Goal: Task Accomplishment & Management: Manage account settings

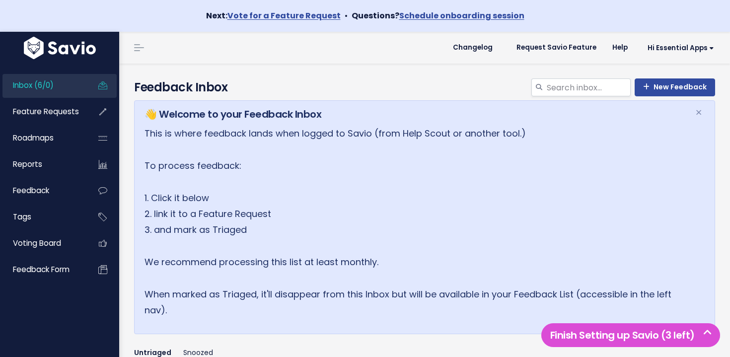
click at [74, 91] on link "Inbox (6/0)" at bounding box center [42, 85] width 80 height 23
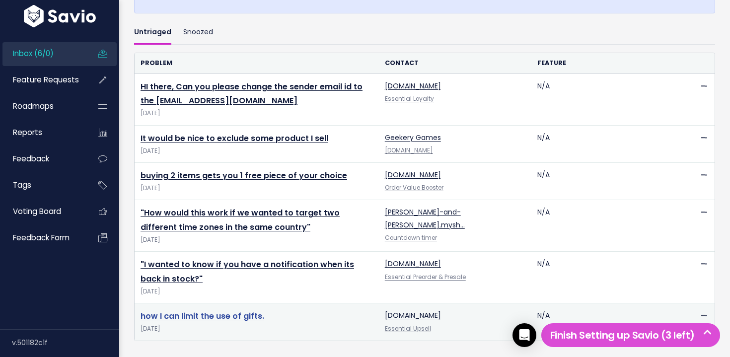
click at [243, 319] on link "how I can limit the use of gifts." at bounding box center [203, 315] width 124 height 11
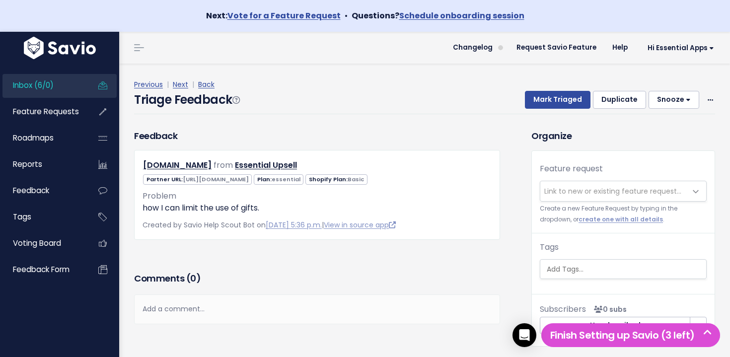
click at [618, 181] on span "Link to new or existing feature request..." at bounding box center [613, 191] width 146 height 20
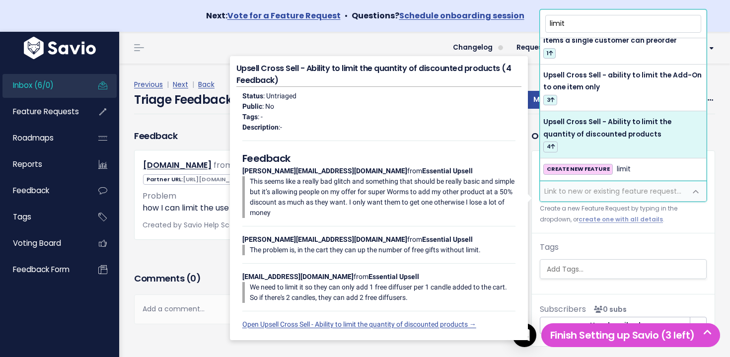
scroll to position [18, 0]
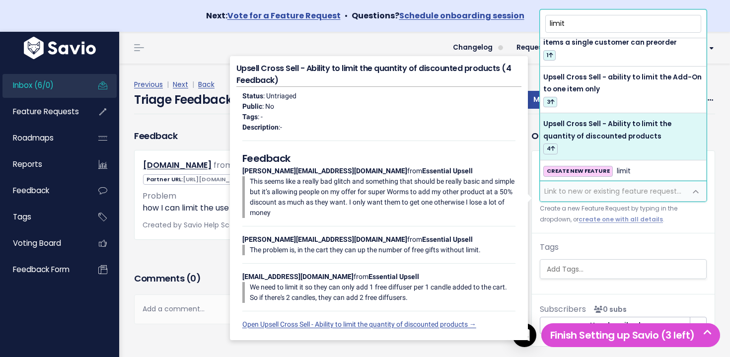
type input "limit"
select select "64422"
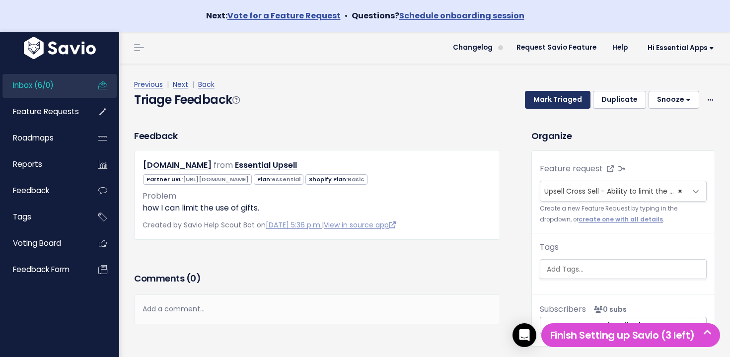
click at [560, 100] on button "Mark Triaged" at bounding box center [558, 100] width 66 height 18
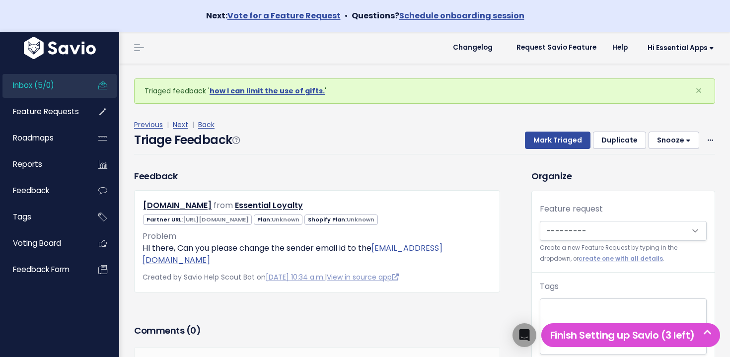
click at [69, 81] on link "Inbox (5/0)" at bounding box center [42, 85] width 80 height 23
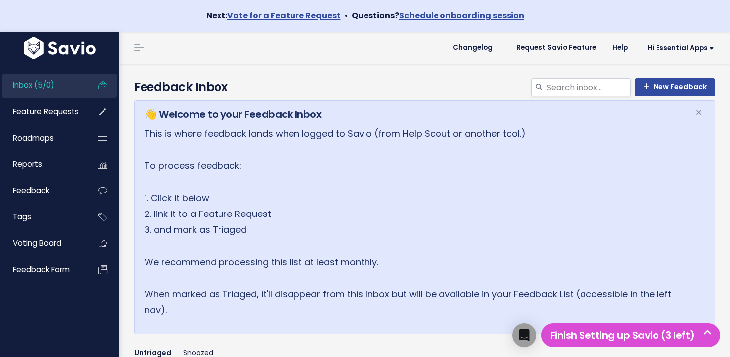
scroll to position [362, 0]
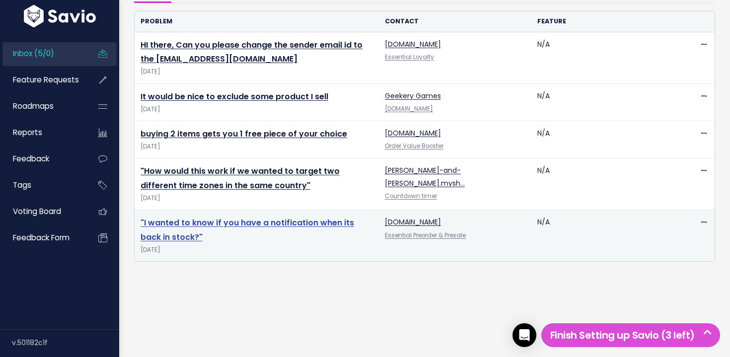
click at [273, 222] on link ""I wanted to know if you have a notification when its back in stock?"" at bounding box center [247, 230] width 213 height 26
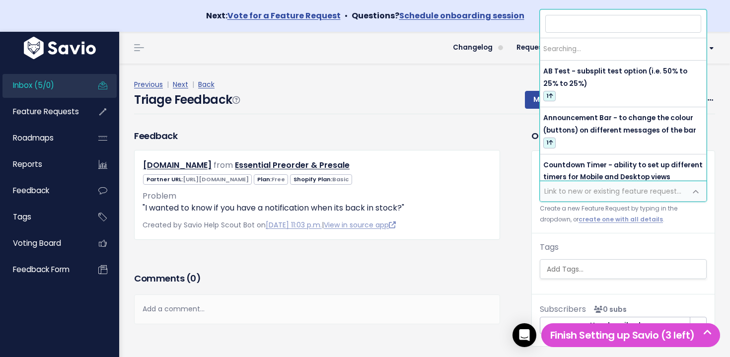
click at [589, 193] on span "Link to new or existing feature request..." at bounding box center [612, 191] width 137 height 10
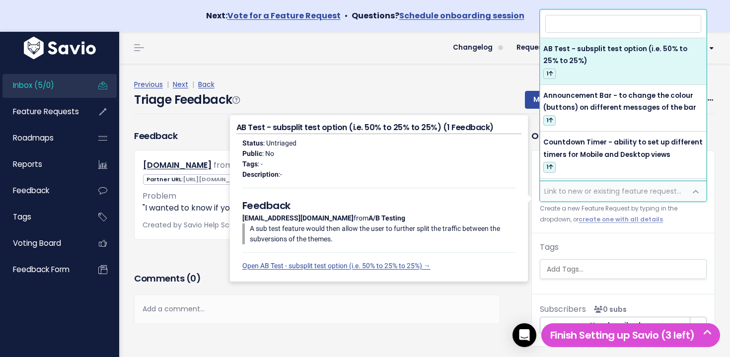
type input "l"
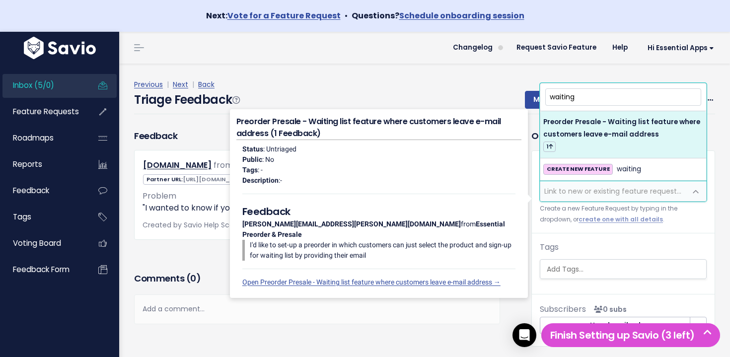
type input "waiting"
select select "64442"
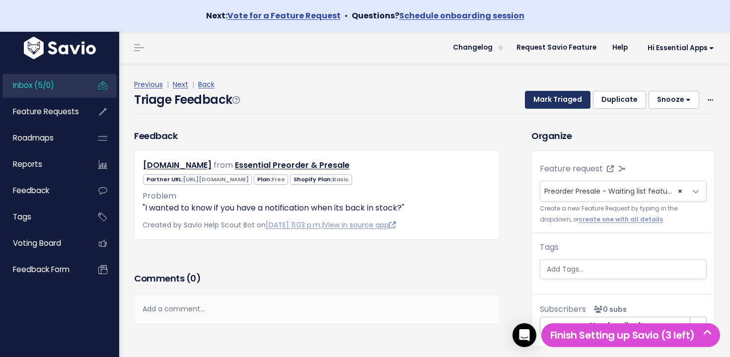
click at [574, 100] on button "Mark Triaged" at bounding box center [558, 100] width 66 height 18
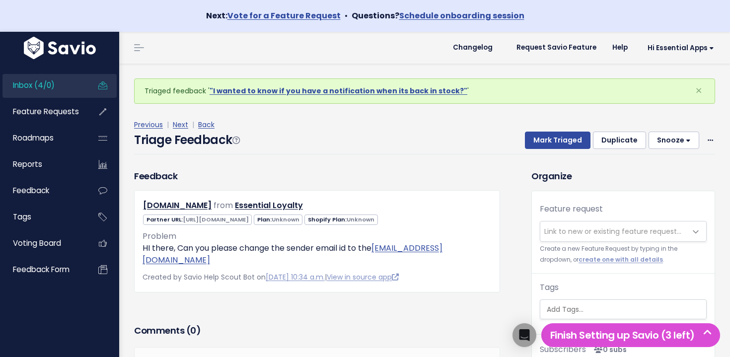
click at [69, 84] on link "Inbox (4/0)" at bounding box center [42, 85] width 80 height 23
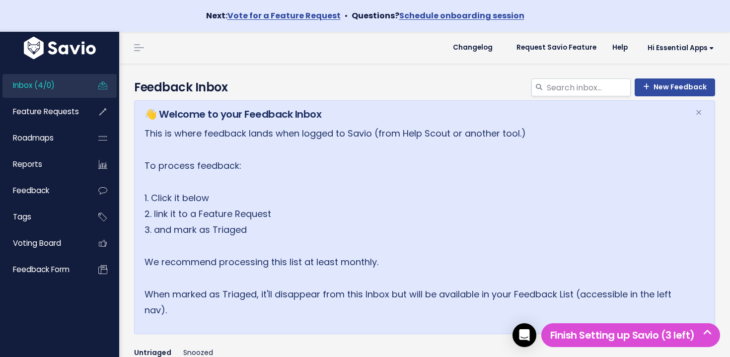
scroll to position [311, 0]
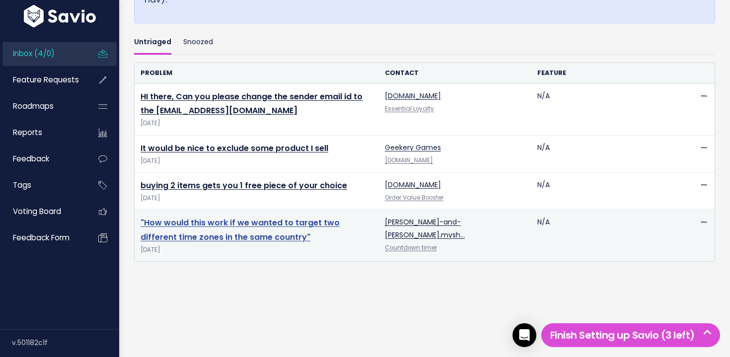
click at [224, 225] on link ""How would this work if we wanted to target two different time zones in the sam…" at bounding box center [240, 230] width 199 height 26
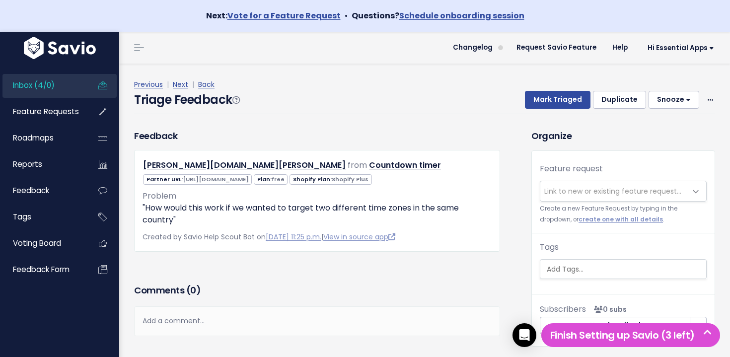
click at [567, 190] on span "Link to new or existing feature request..." at bounding box center [612, 191] width 137 height 10
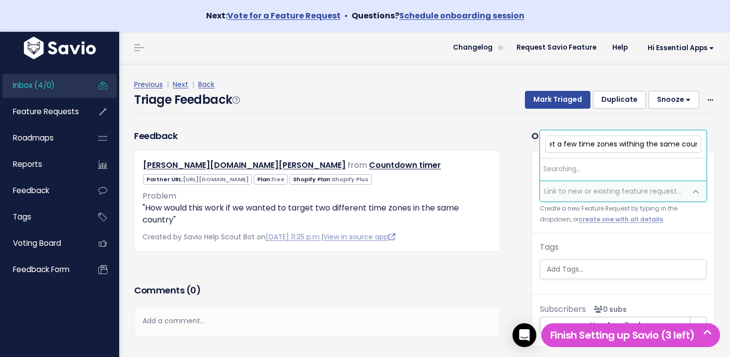
scroll to position [0, 126]
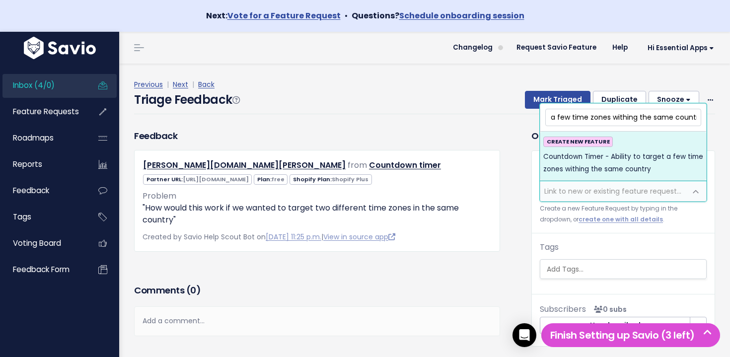
type input "Countdown Timer - Ability to target a few time zones withing the same country"
click at [600, 167] on span "Countdown Timer - Ability to target a few time zones withing the same country" at bounding box center [623, 163] width 160 height 24
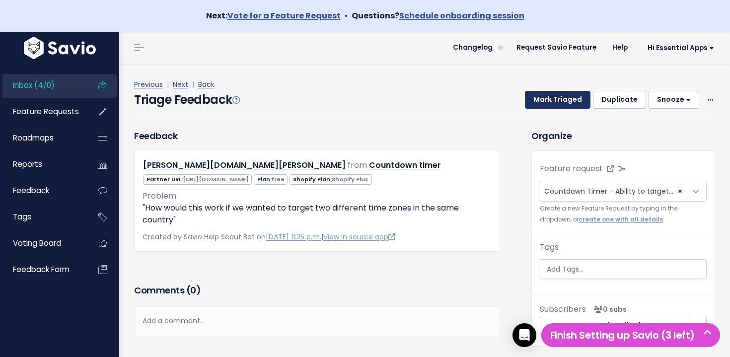
click at [561, 105] on button "Mark Triaged" at bounding box center [558, 100] width 66 height 18
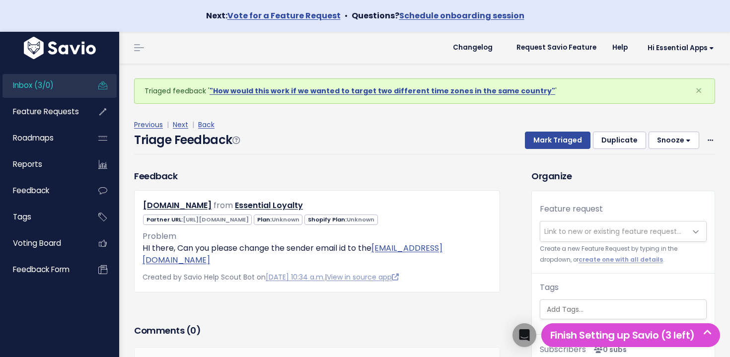
click at [67, 84] on link "Inbox (3/0)" at bounding box center [42, 85] width 80 height 23
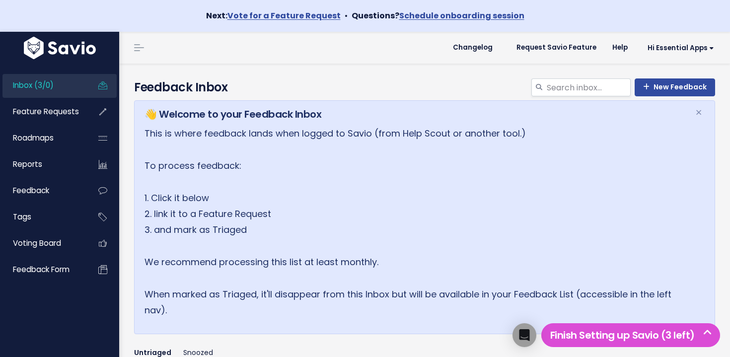
scroll to position [259, 0]
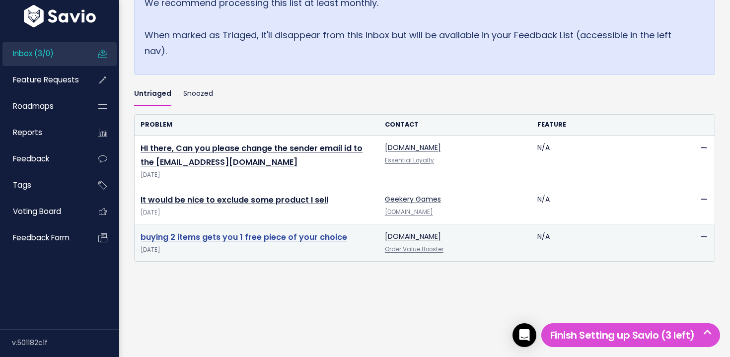
click at [299, 240] on link "buying 2 items gets you 1 free piece of your choice" at bounding box center [244, 236] width 207 height 11
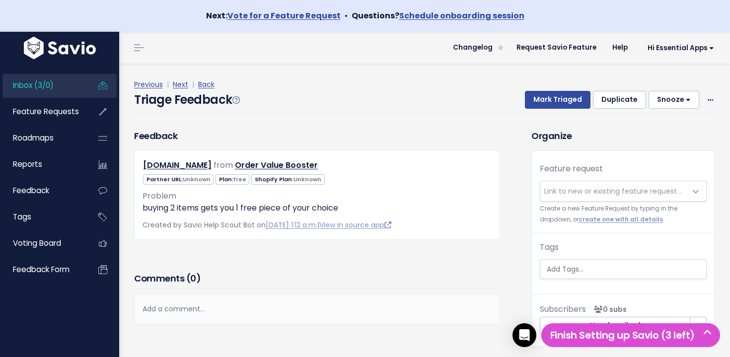
click at [578, 187] on span "Link to new or existing feature request..." at bounding box center [612, 191] width 137 height 10
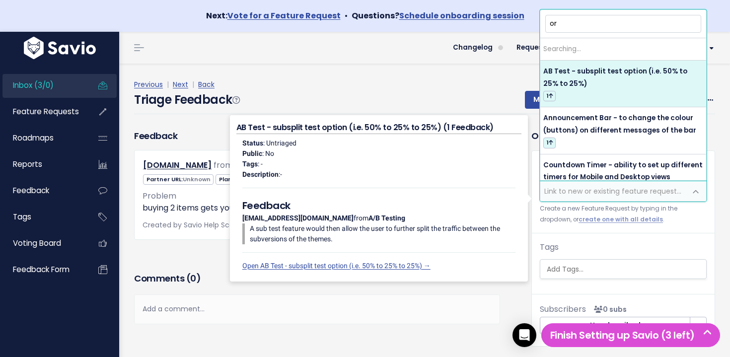
type input "o"
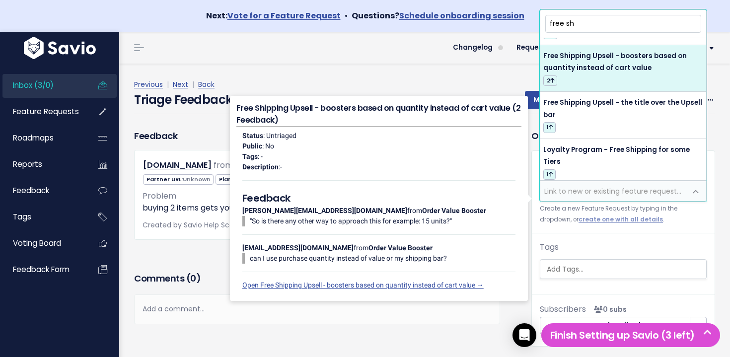
scroll to position [39, 0]
type input "free sh"
click at [412, 79] on div "Previous | Next | Back" at bounding box center [424, 84] width 581 height 12
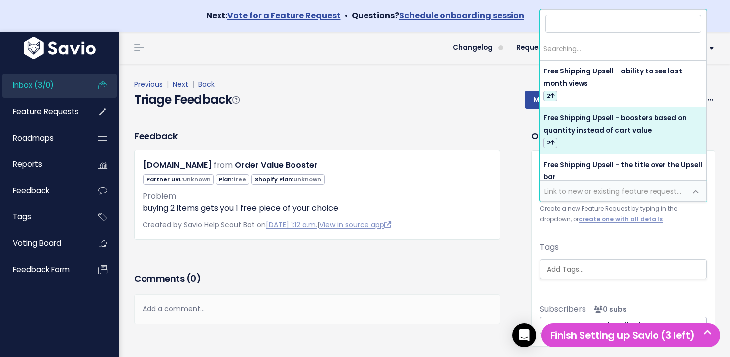
click at [584, 186] on span "Link to new or existing feature request..." at bounding box center [613, 191] width 146 height 20
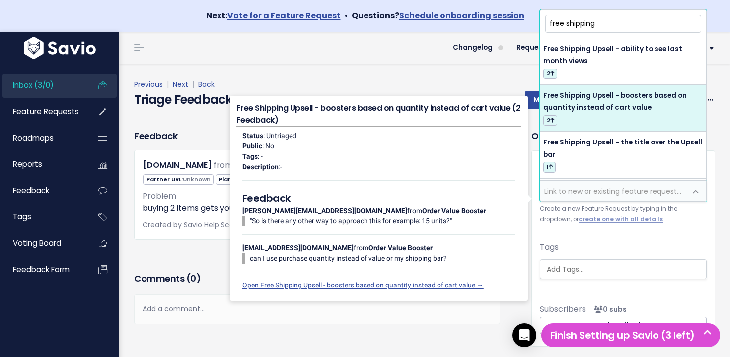
type input "free shipping"
select select "64426"
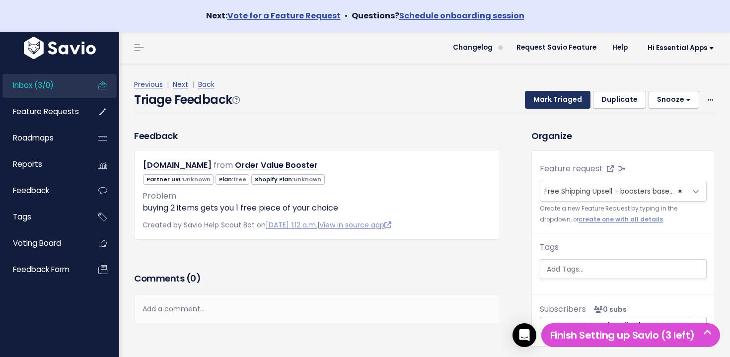
click at [568, 103] on button "Mark Triaged" at bounding box center [558, 100] width 66 height 18
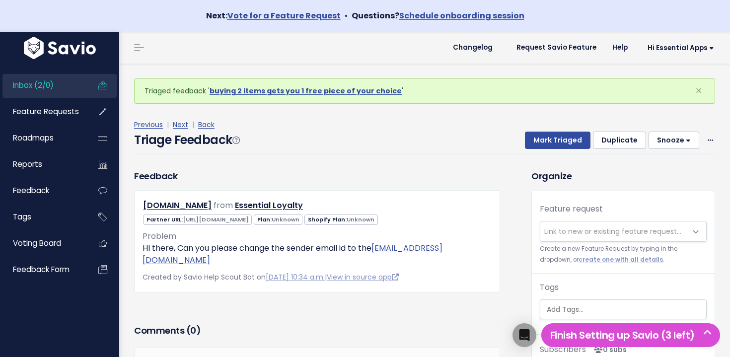
click at [66, 89] on link "Inbox (2/0)" at bounding box center [42, 85] width 80 height 23
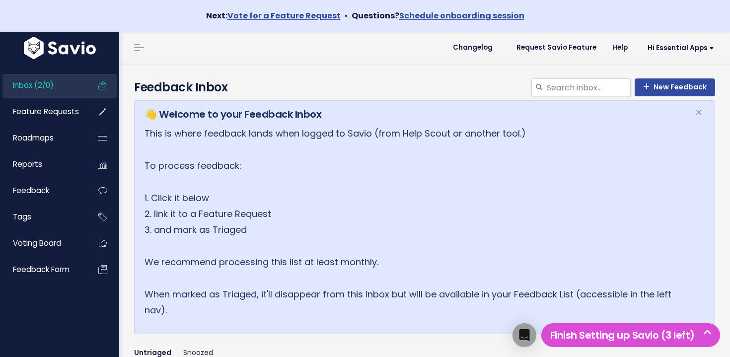
scroll to position [222, 0]
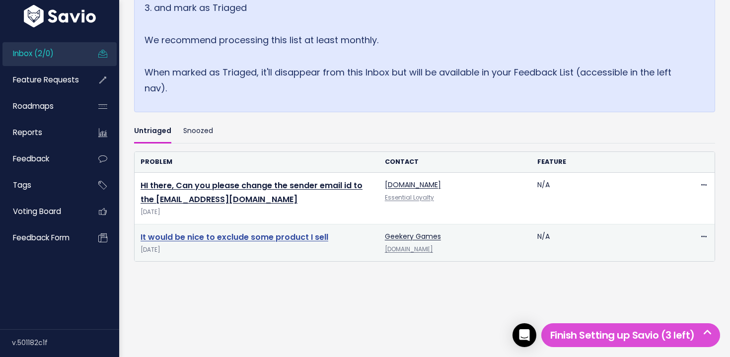
click at [273, 234] on link "It would be nice to exclude some product I sell" at bounding box center [235, 236] width 188 height 11
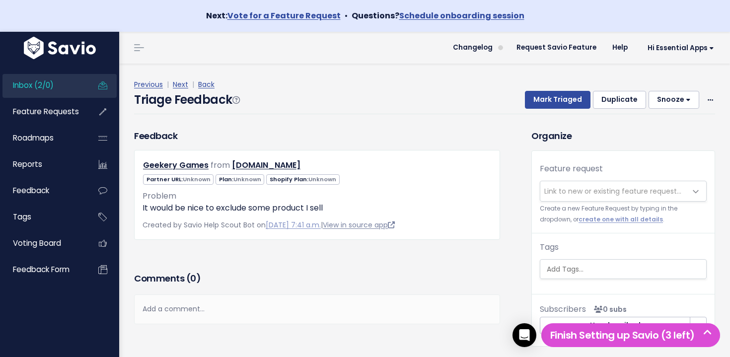
click at [372, 228] on link "View in source app" at bounding box center [359, 225] width 72 height 10
click at [605, 187] on span "Link to new or existing feature request..." at bounding box center [612, 191] width 137 height 10
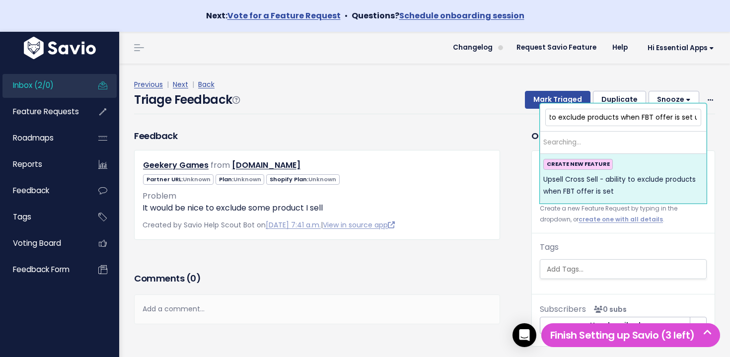
scroll to position [0, 90]
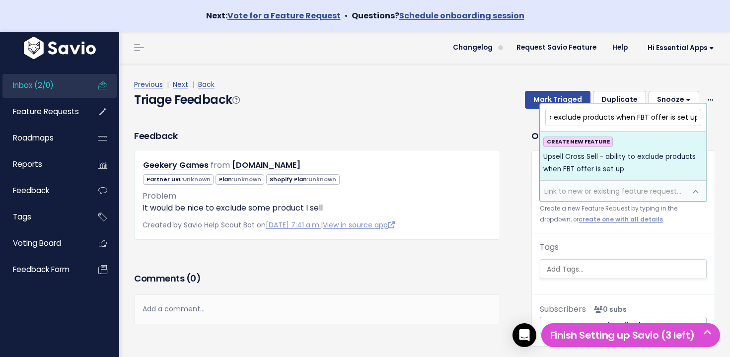
type input "Upsell Cross Sell - ability to exclude products when FBT offer is set up"
click at [618, 174] on span "Upsell Cross Sell - ability to exclude products when FBT offer is set up" at bounding box center [623, 163] width 160 height 24
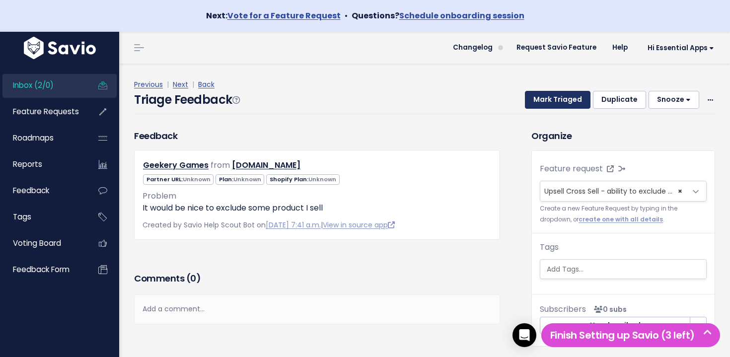
click at [557, 97] on button "Mark Triaged" at bounding box center [558, 100] width 66 height 18
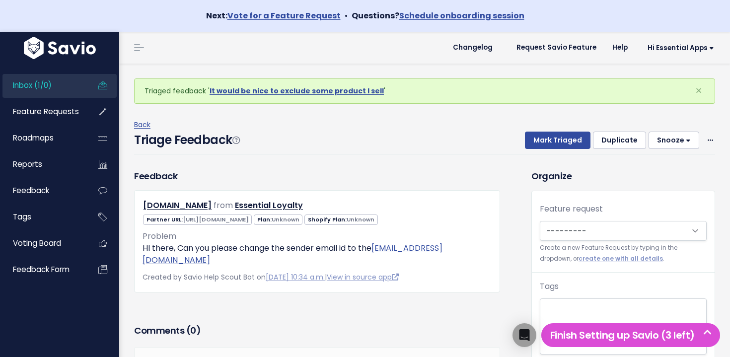
click at [62, 92] on link "Inbox (1/0)" at bounding box center [42, 85] width 80 height 23
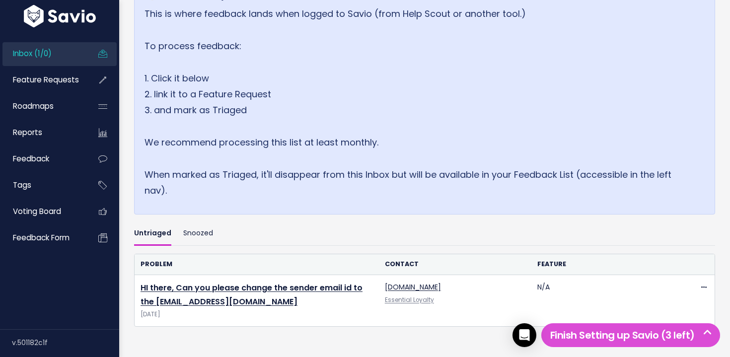
scroll to position [185, 0]
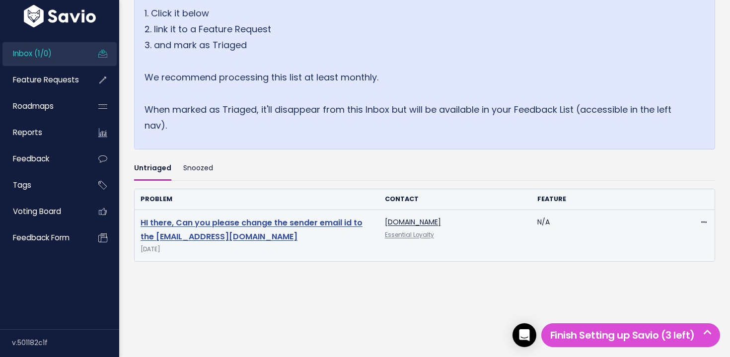
click at [320, 225] on link "HI there, Can you please change the sender email id to the [EMAIL_ADDRESS][DOMA…" at bounding box center [252, 230] width 222 height 26
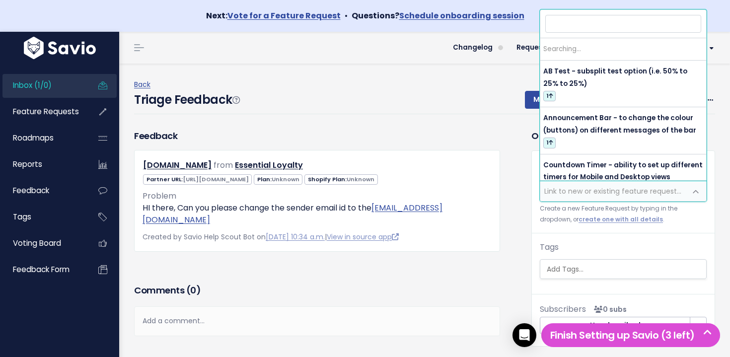
click at [613, 188] on span "Link to new or existing feature request..." at bounding box center [612, 191] width 137 height 10
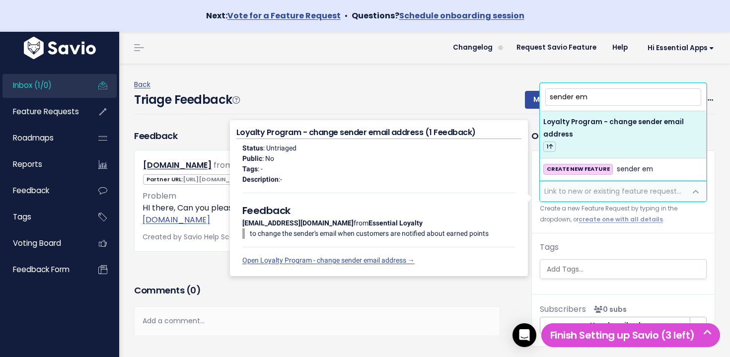
type input "sender em"
select select "64750"
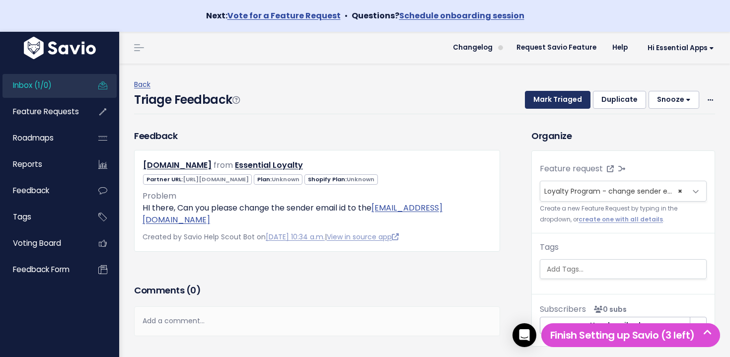
click at [570, 101] on button "Mark Triaged" at bounding box center [558, 100] width 66 height 18
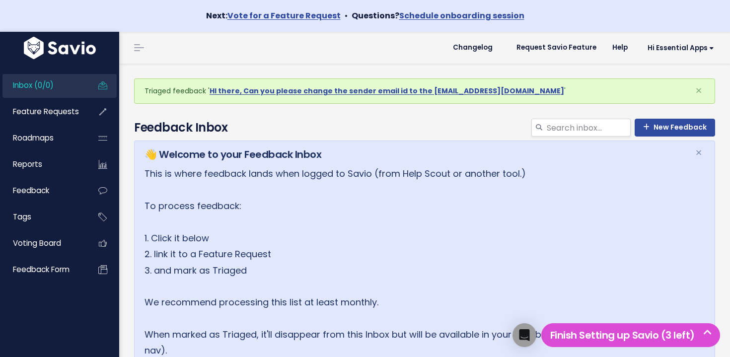
click at [73, 77] on link "Inbox (0/0)" at bounding box center [42, 85] width 80 height 23
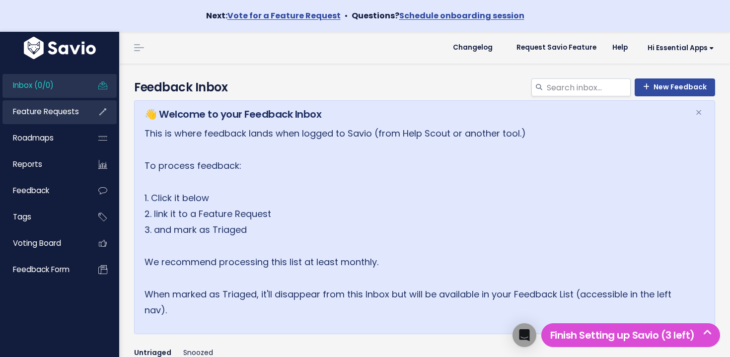
click at [68, 117] on span "Feature Requests" at bounding box center [46, 111] width 66 height 10
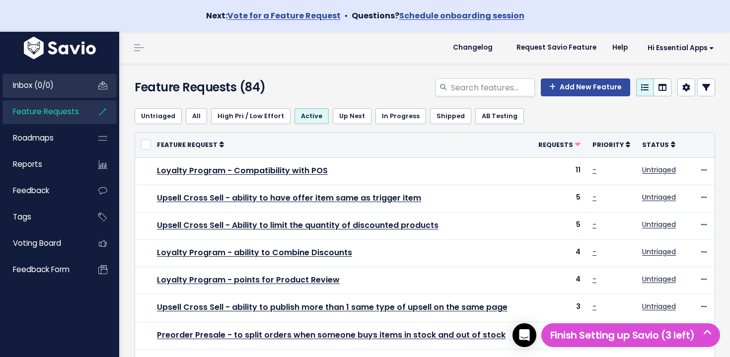
click at [63, 90] on link "Inbox (0/0)" at bounding box center [42, 85] width 80 height 23
